Goal: Task Accomplishment & Management: Manage account settings

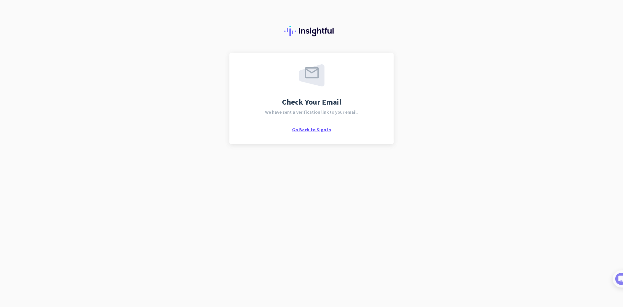
click at [309, 129] on span "Go Back to Sign In" at bounding box center [311, 130] width 39 height 6
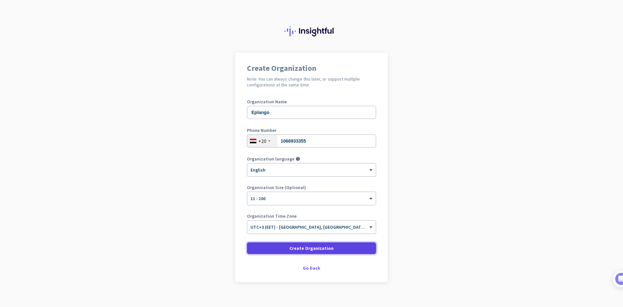
click at [296, 251] on span at bounding box center [311, 248] width 129 height 16
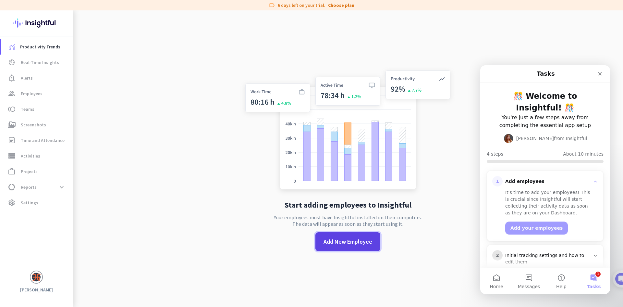
click at [346, 245] on span "Add New Employee" at bounding box center [348, 241] width 49 height 8
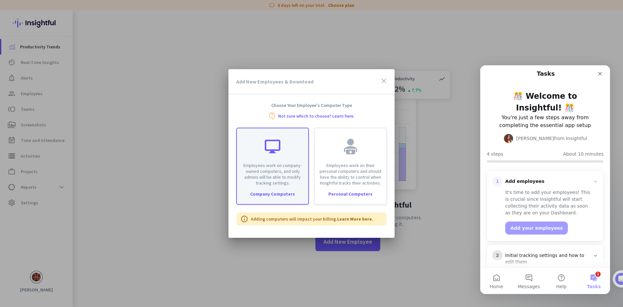
click at [278, 190] on div "Employees work on company-owned computers, and only admins will be able to modi…" at bounding box center [272, 166] width 73 height 77
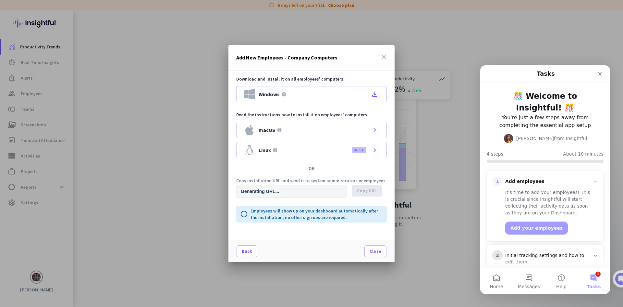
type input "[URL][DOMAIN_NAME]"
click at [320, 94] on div "Windows help file_download" at bounding box center [311, 94] width 151 height 16
click at [376, 94] on icon "file_download" at bounding box center [375, 94] width 8 height 8
